Goal: Check status: Check status

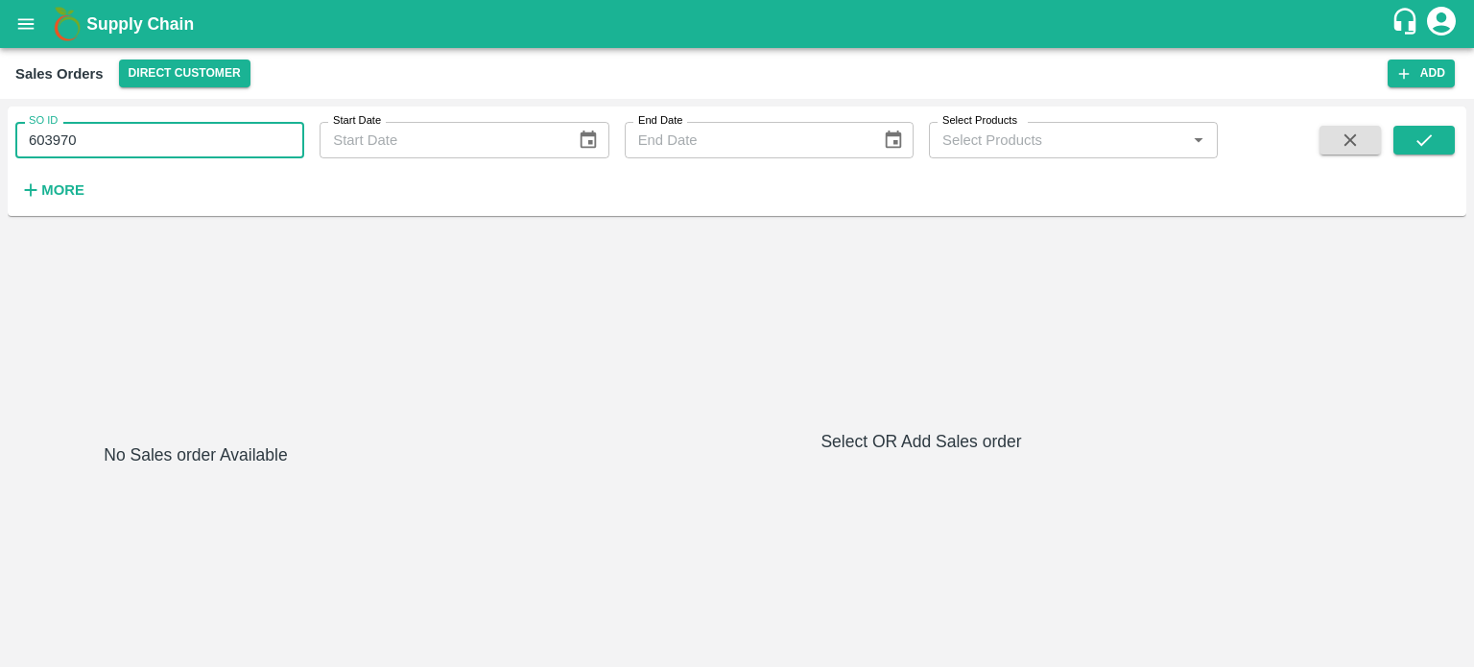
click at [93, 131] on input "603970" at bounding box center [159, 140] width 289 height 36
type input "602314"
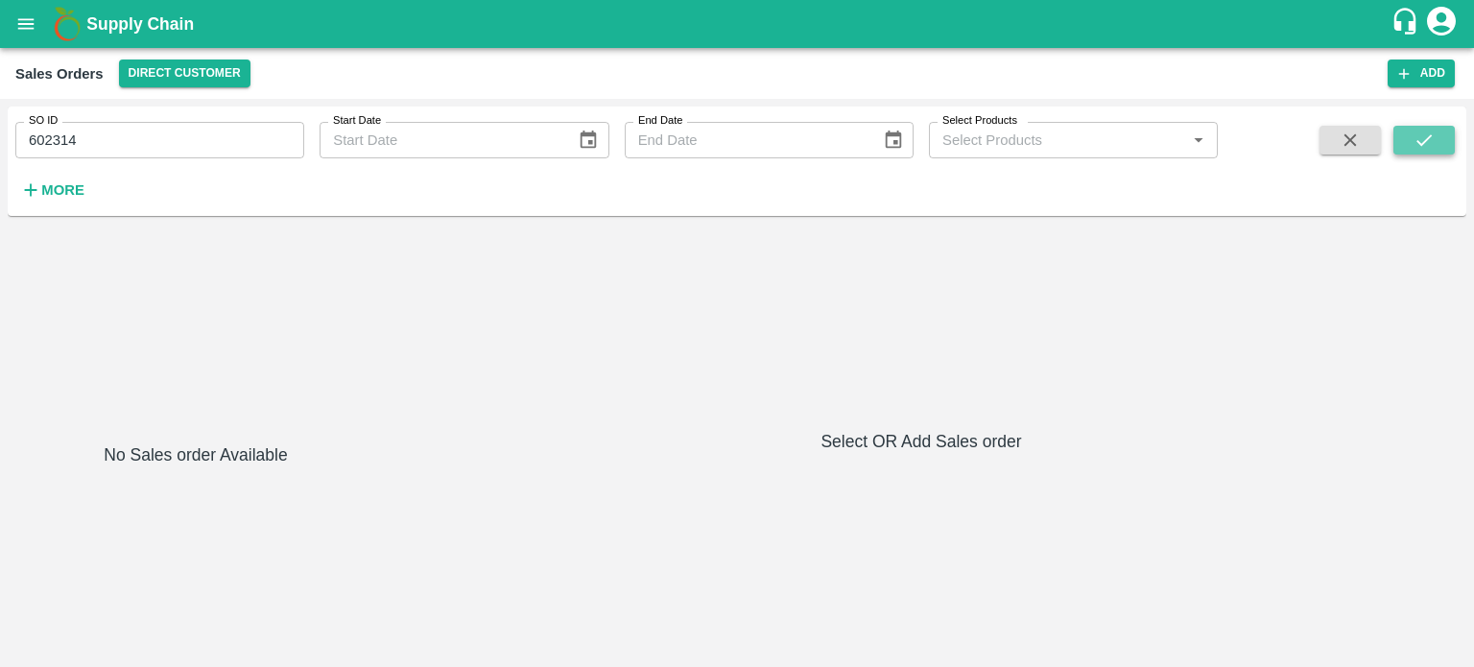
click at [1423, 141] on icon "submit" at bounding box center [1424, 140] width 21 height 21
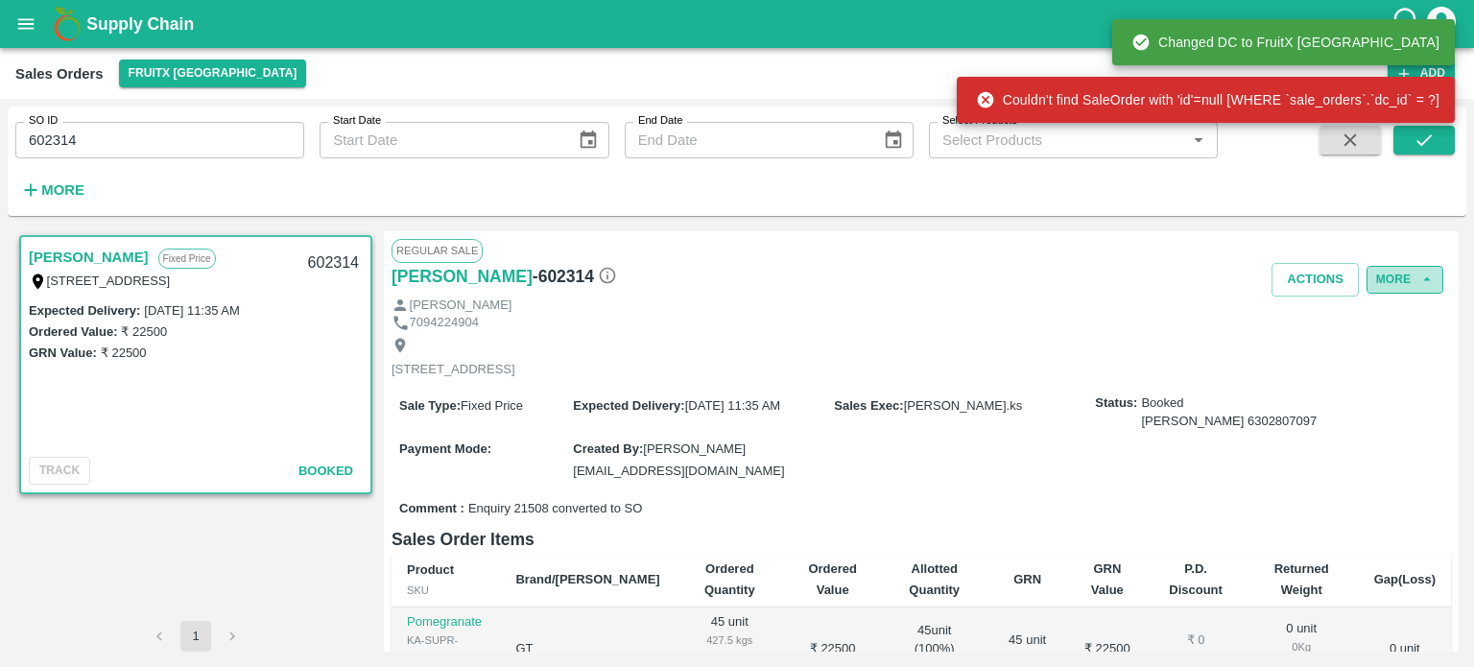
click at [1433, 287] on button "More" at bounding box center [1405, 280] width 77 height 28
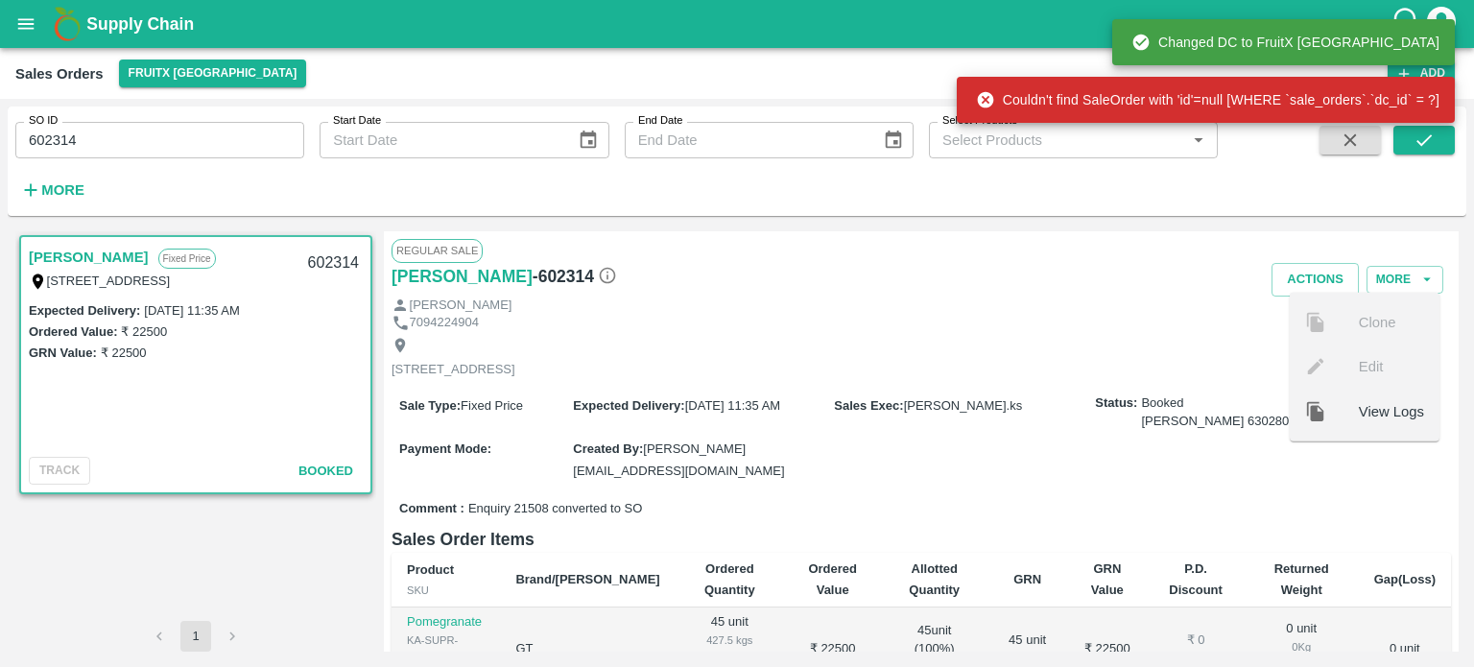
click at [1338, 415] on div at bounding box center [1332, 410] width 54 height 21
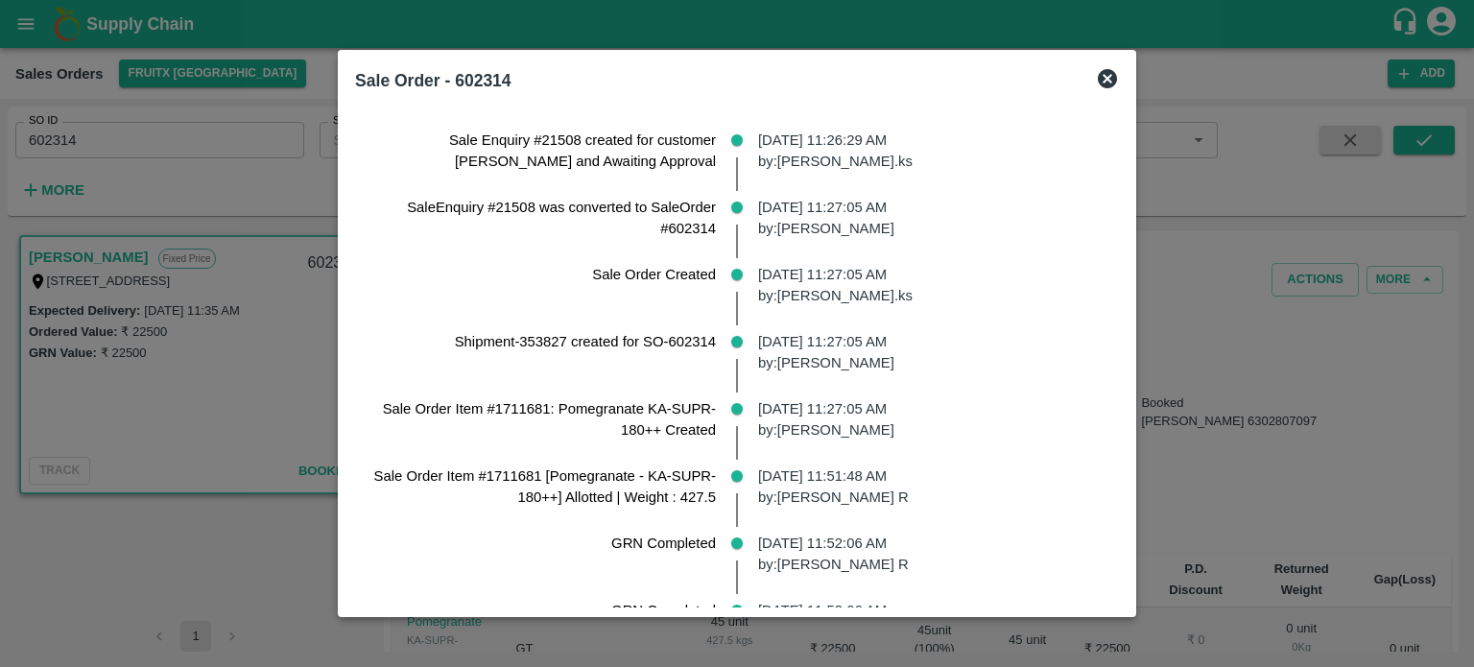
scroll to position [1284, 0]
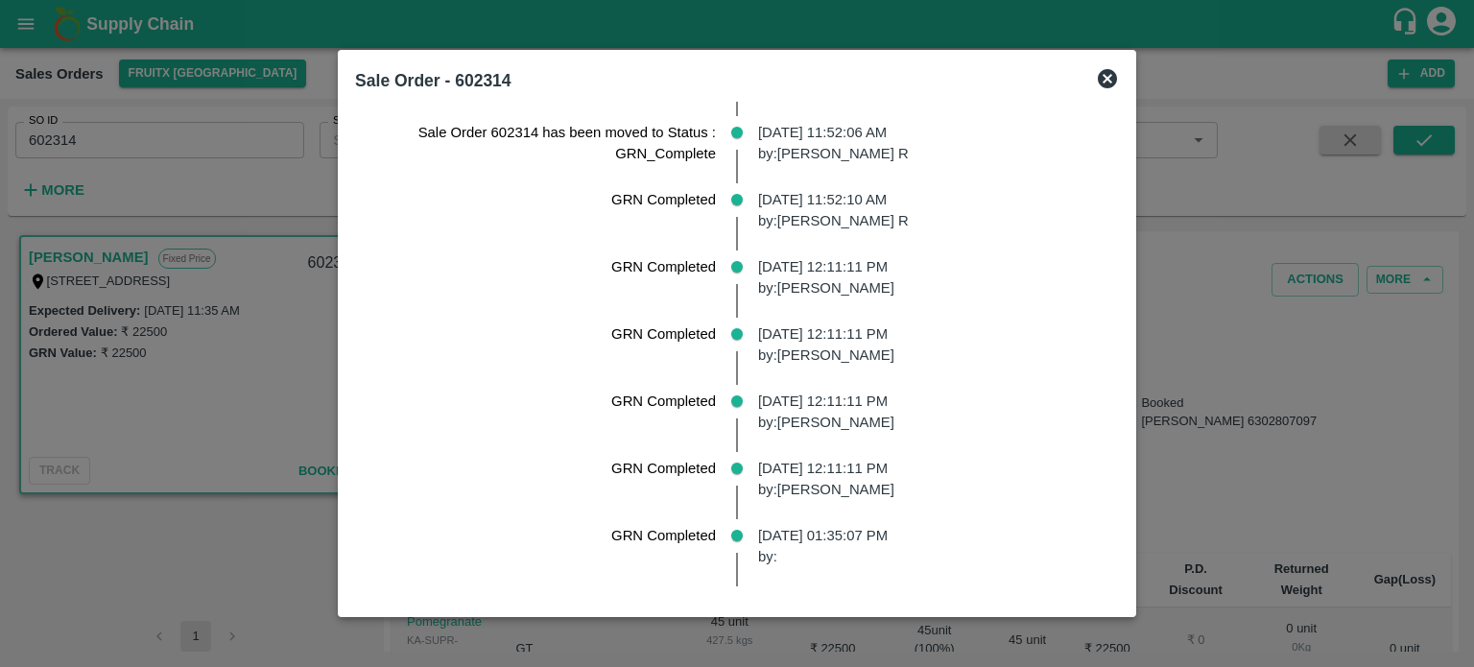
click at [786, 544] on p "[DATE] 01:35:07 PM by:" at bounding box center [930, 546] width 345 height 43
click at [773, 548] on p "[DATE] 01:35:07 PM by:" at bounding box center [930, 546] width 345 height 43
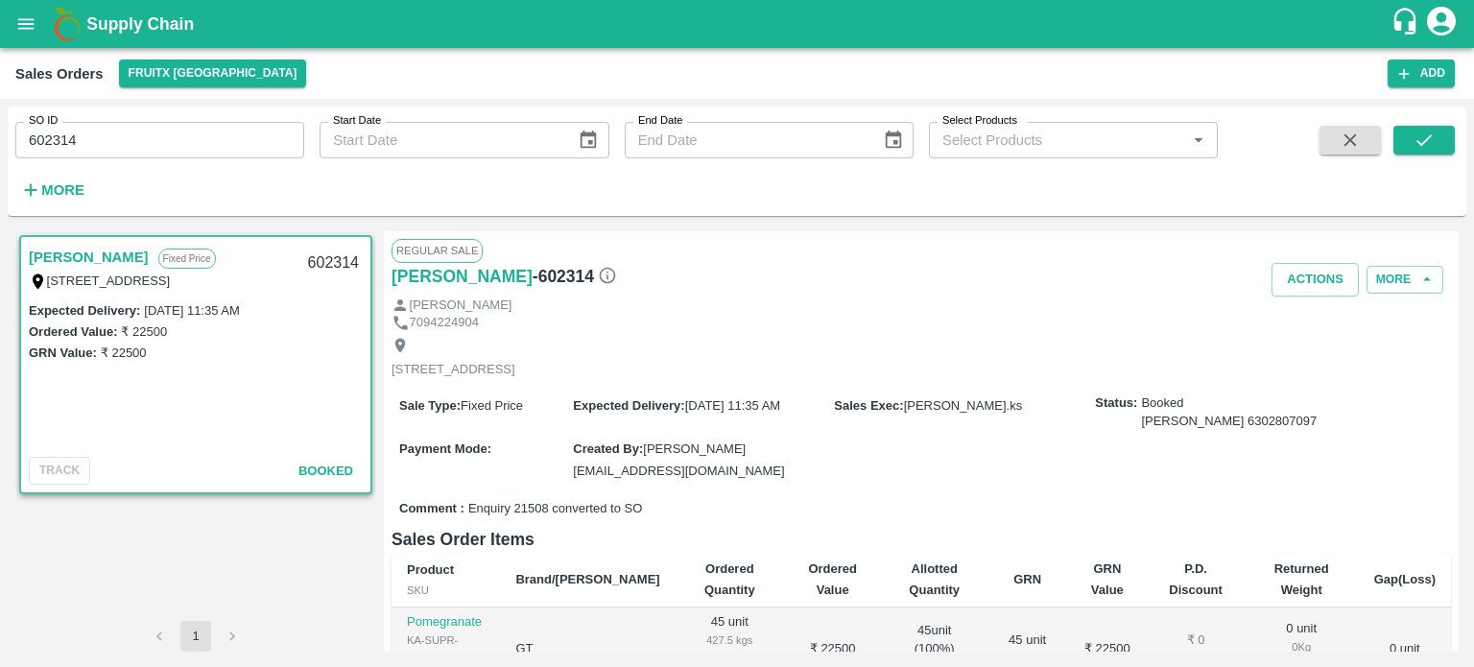
scroll to position [309, 0]
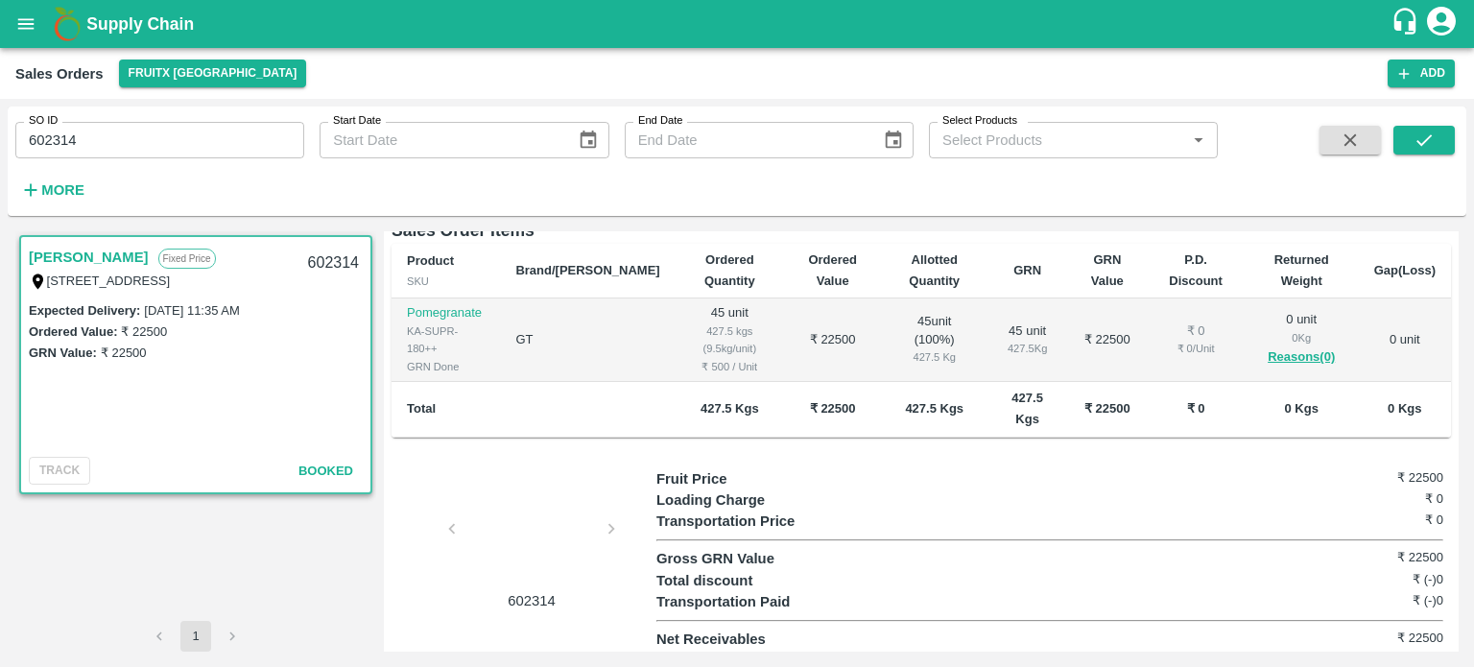
click at [505, 529] on div at bounding box center [532, 535] width 144 height 102
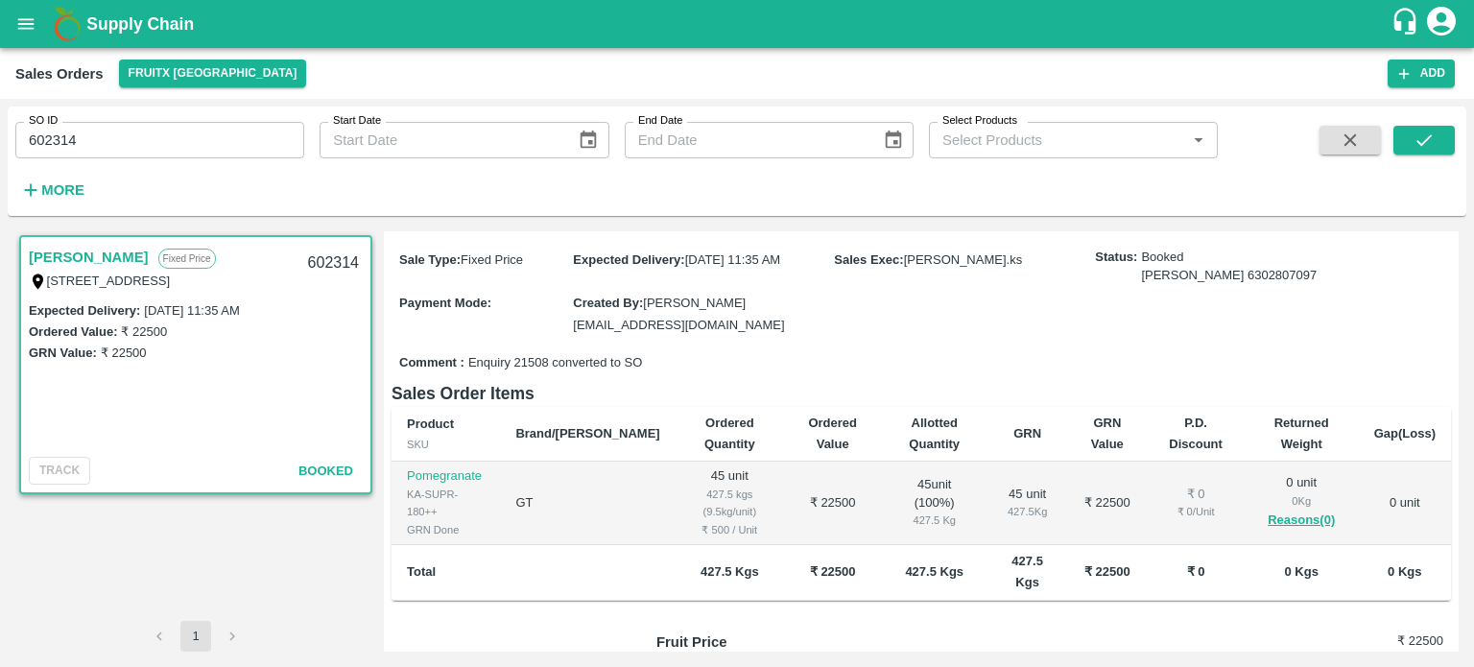
scroll to position [145, 0]
